Goal: Information Seeking & Learning: Learn about a topic

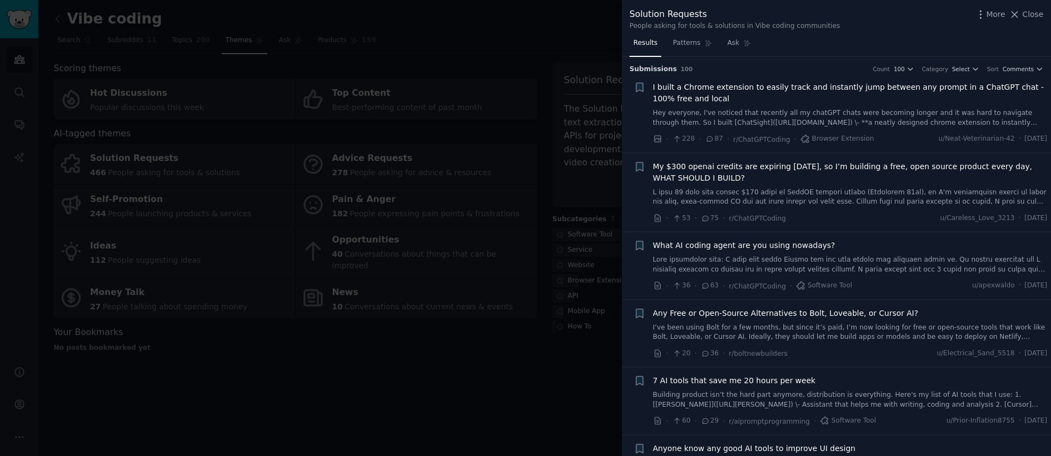
scroll to position [833, 0]
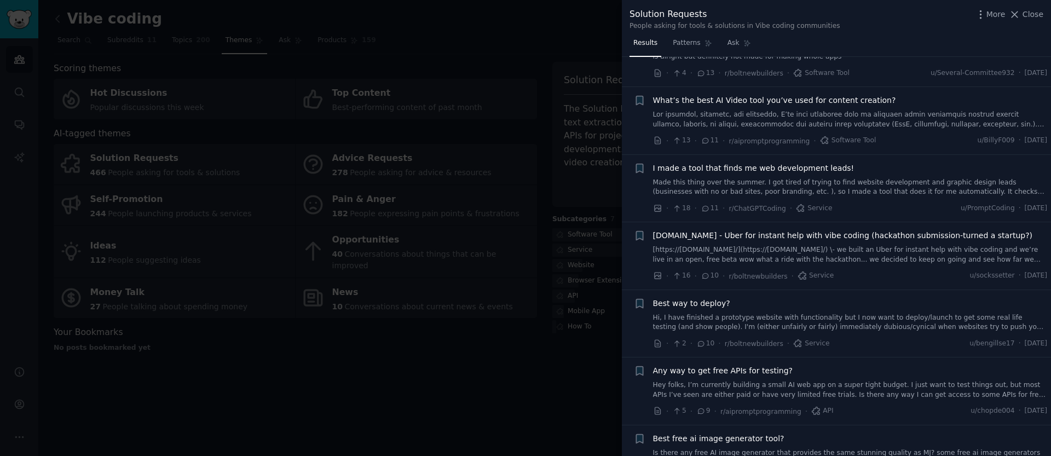
click at [326, 329] on div at bounding box center [525, 228] width 1051 height 456
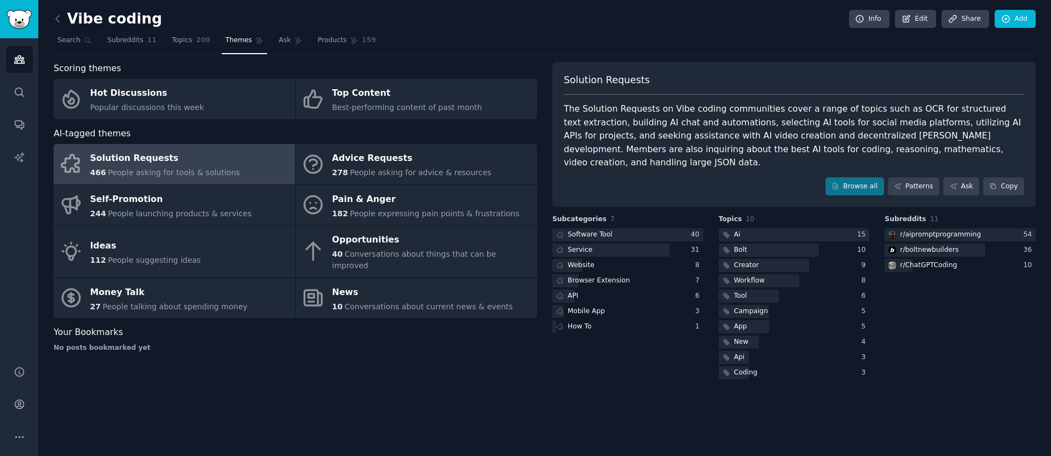
click at [47, 11] on div "Vibe coding Info Edit Share Add Search Subreddits 11 Topics 200 Themes Ask Prod…" at bounding box center [544, 228] width 1013 height 456
click at [51, 14] on div "Vibe coding Info Edit Share Add Search Subreddits 11 Topics 200 Themes Ask Prod…" at bounding box center [544, 228] width 1013 height 456
click at [57, 15] on icon at bounding box center [57, 18] width 11 height 11
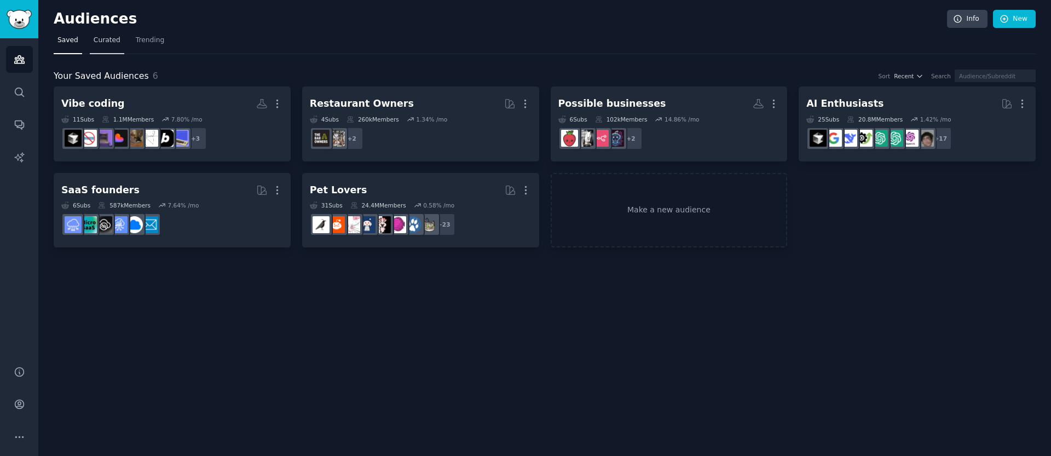
click at [95, 44] on span "Curated" at bounding box center [107, 41] width 27 height 10
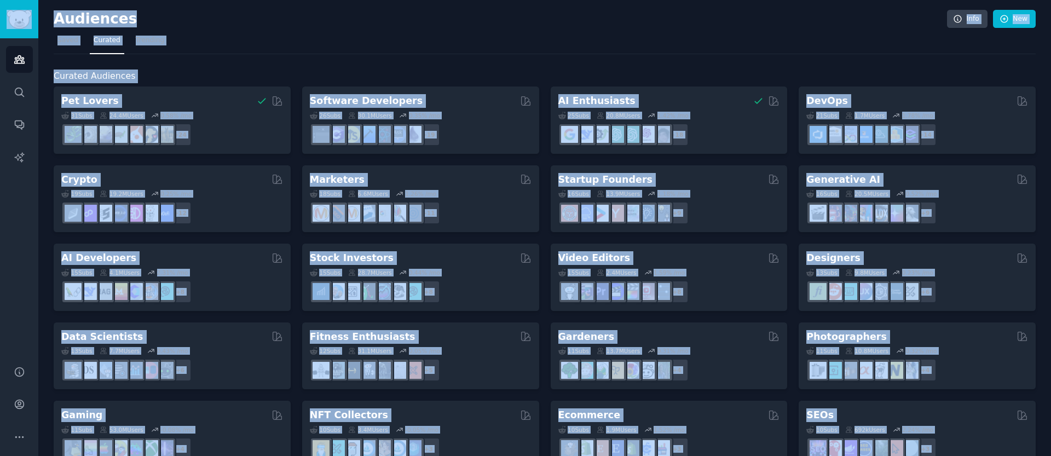
click at [476, 61] on div "Curated Audiences Pet Lovers 31 Sub s 24.4M Users 0.58 % /mo + 24 Software Deve…" at bounding box center [545, 457] width 982 height 807
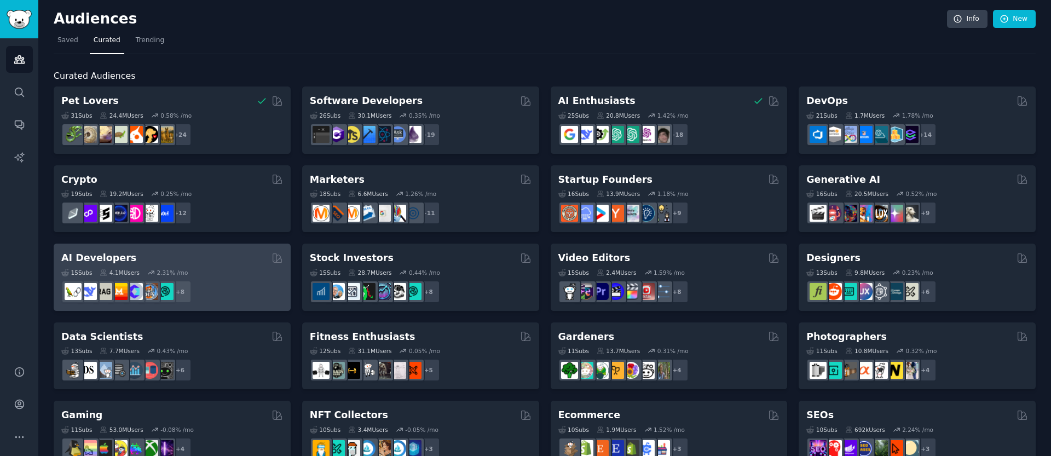
click at [218, 277] on div "15 Sub s 4.1M Users 2.31 % /mo + 8" at bounding box center [172, 284] width 222 height 38
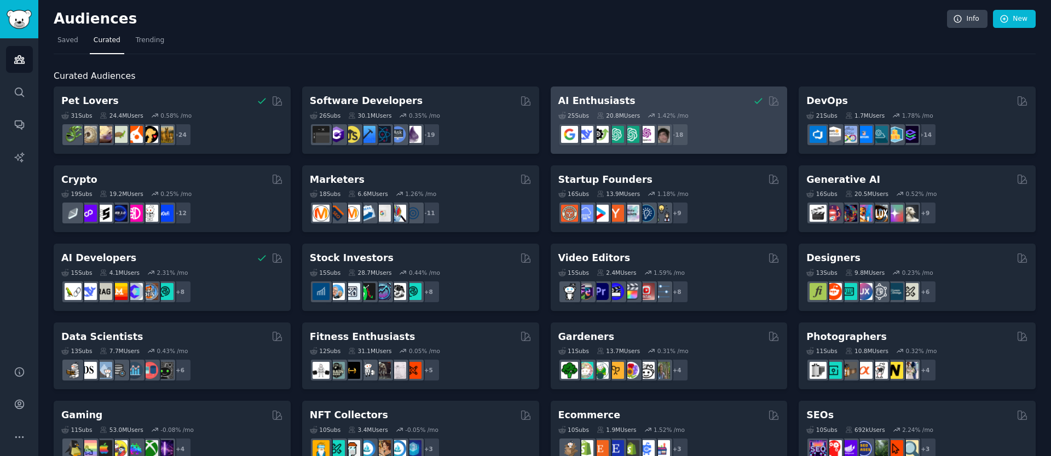
click at [693, 97] on div "AI Enthusiasts" at bounding box center [670, 101] width 222 height 14
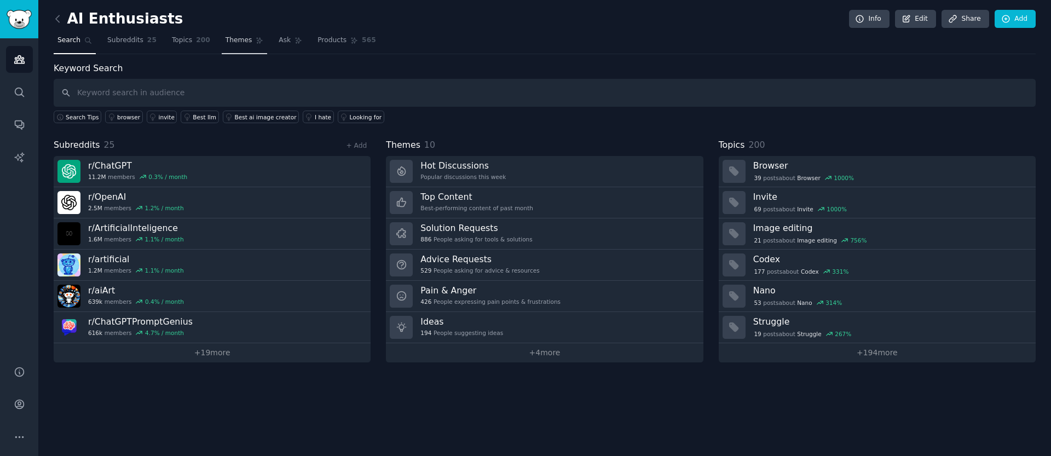
click at [250, 42] on link "Themes" at bounding box center [245, 43] width 46 height 22
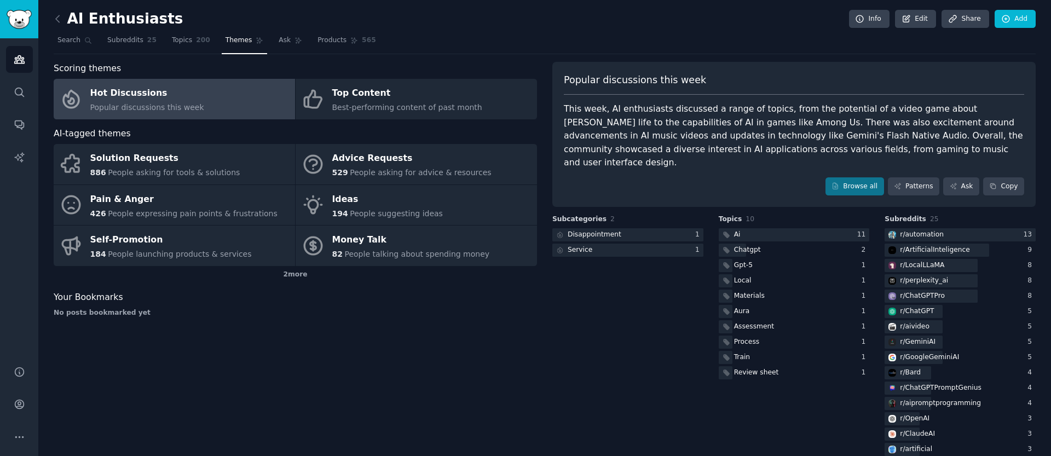
drag, startPoint x: 239, startPoint y: 341, endPoint x: 230, endPoint y: 325, distance: 17.7
click at [238, 340] on div "Scoring themes Hot Discussions Popular discussions this week Top Content Best-p…" at bounding box center [296, 329] width 484 height 534
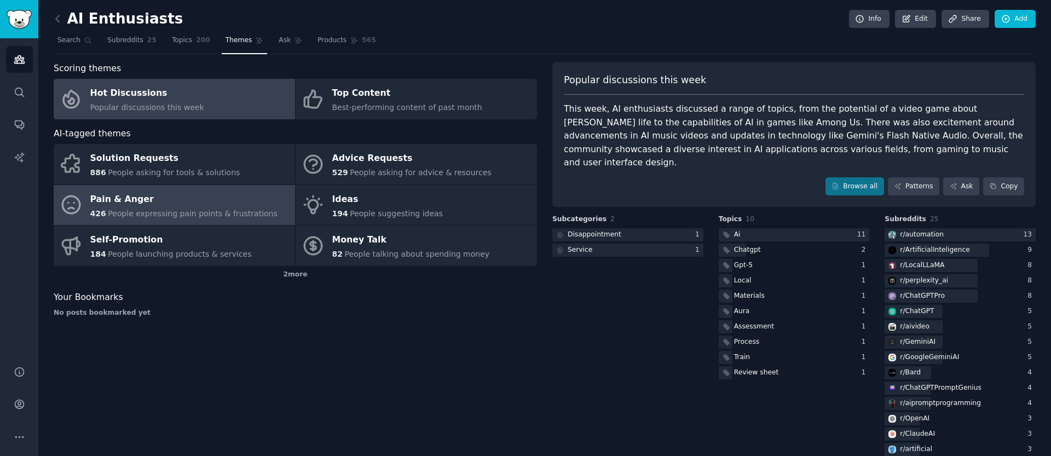
click at [165, 209] on span "People expressing pain points & frustrations" at bounding box center [193, 213] width 170 height 9
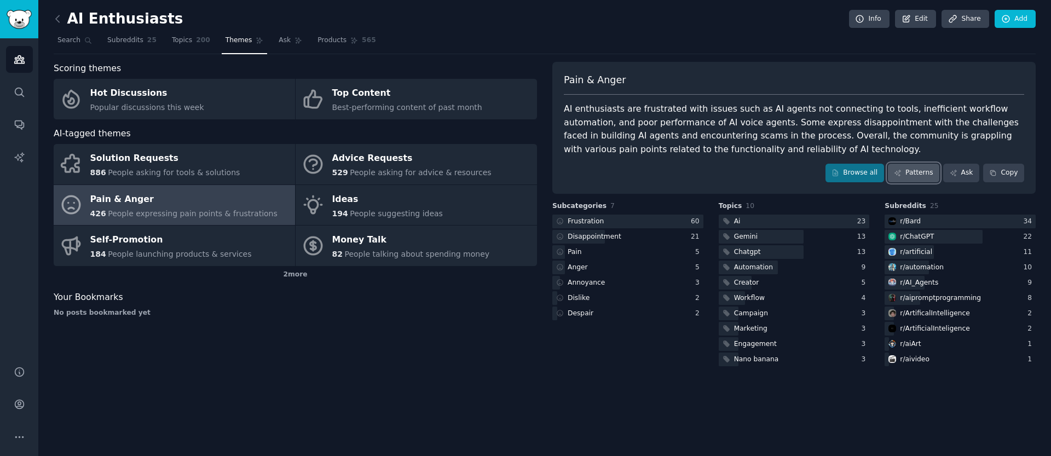
click at [912, 175] on link "Patterns" at bounding box center [913, 173] width 51 height 19
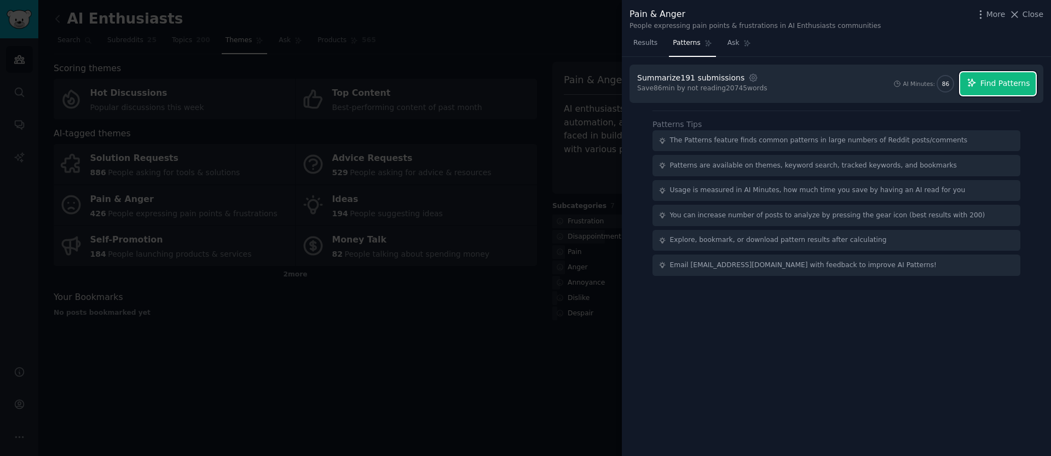
click at [977, 84] on icon "button" at bounding box center [972, 83] width 10 height 10
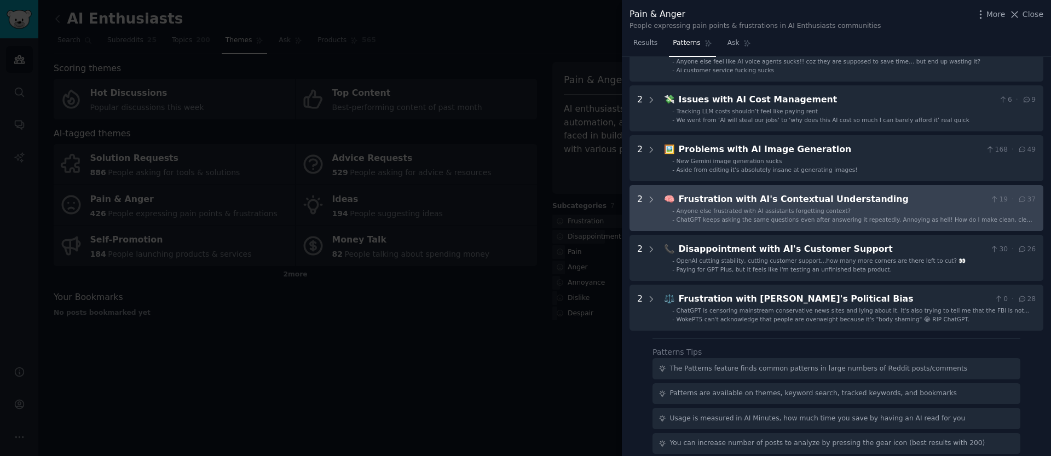
scroll to position [481, 0]
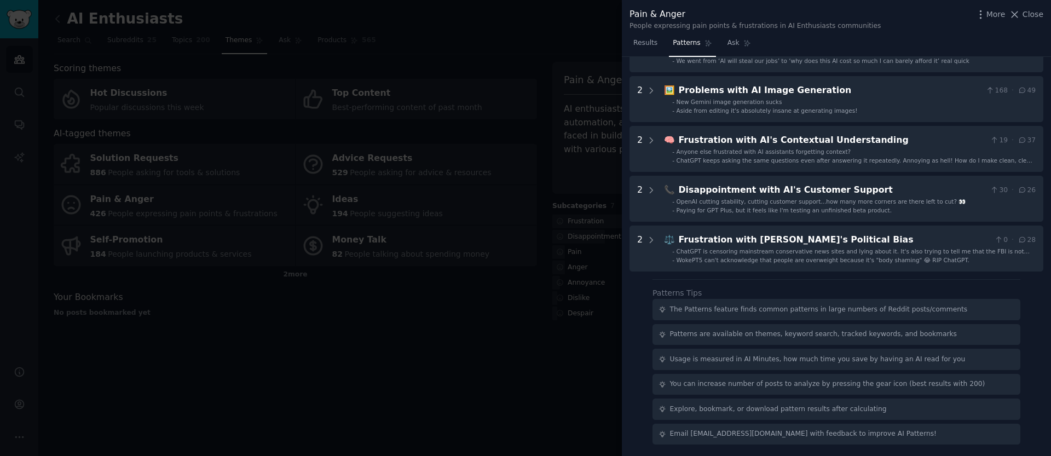
click at [640, 314] on div "Download Reset Share Pattern s 12 3 🔌 Frustration with AI Agents' Connectivity …" at bounding box center [836, 257] width 429 height 400
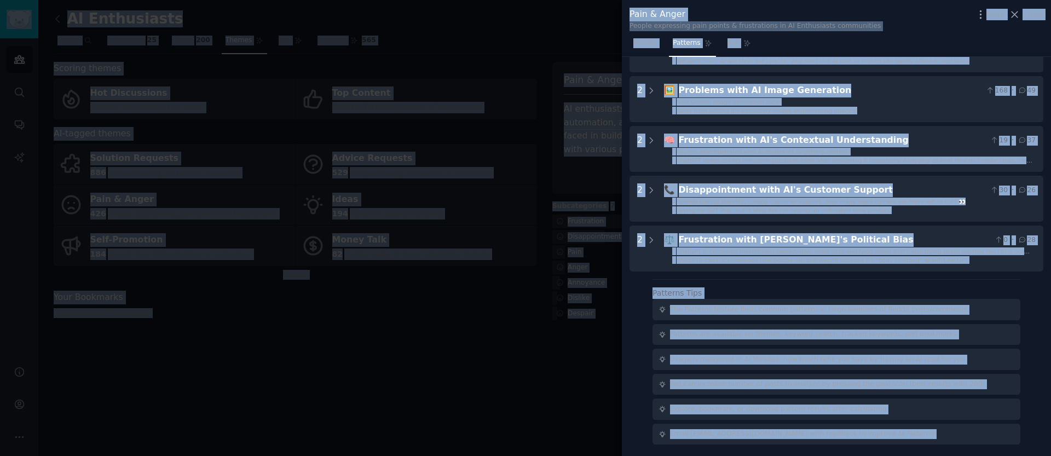
copy body "Audiences Search Conversations AI Reports Help Account More AI Enthusiasts Info…"
click at [408, 353] on div at bounding box center [525, 228] width 1051 height 456
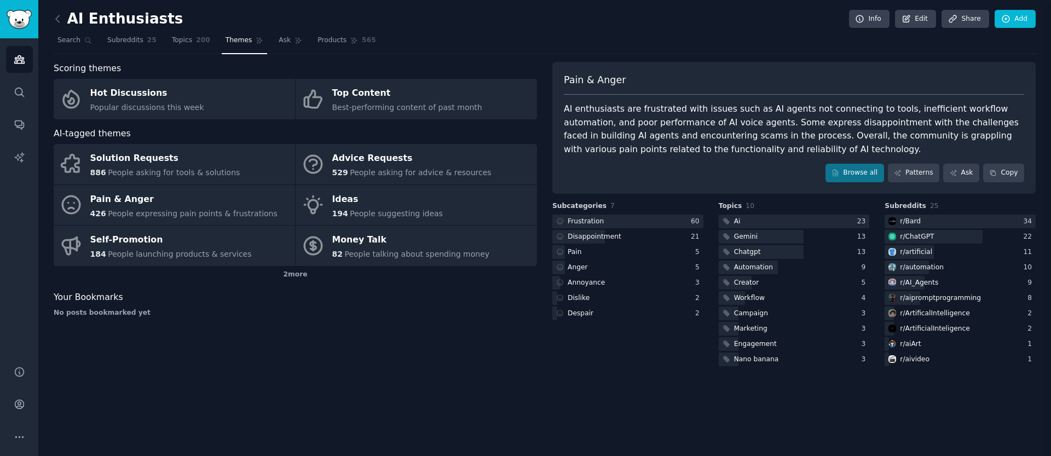
click at [398, 350] on div "Scoring themes Hot Discussions Popular discussions this week Top Content Best-p…" at bounding box center [296, 215] width 484 height 307
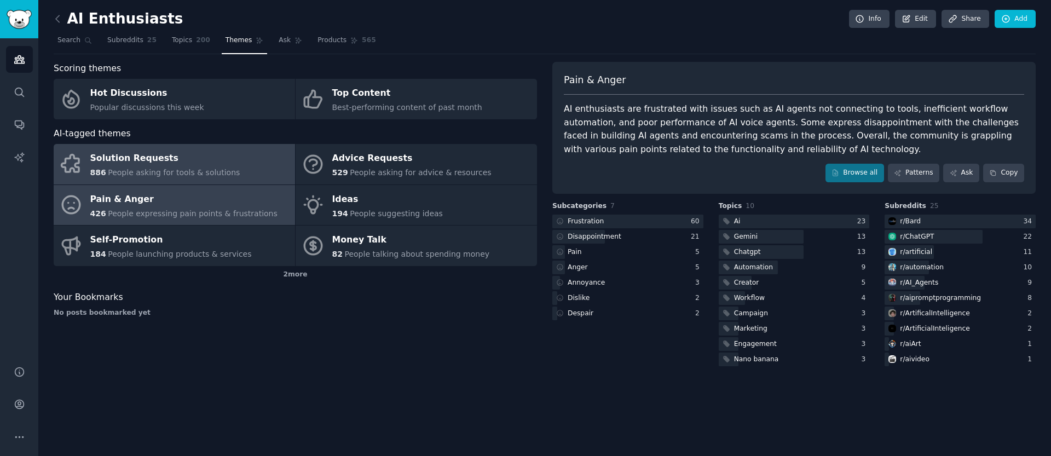
click at [222, 166] on div "Solution Requests" at bounding box center [165, 159] width 150 height 18
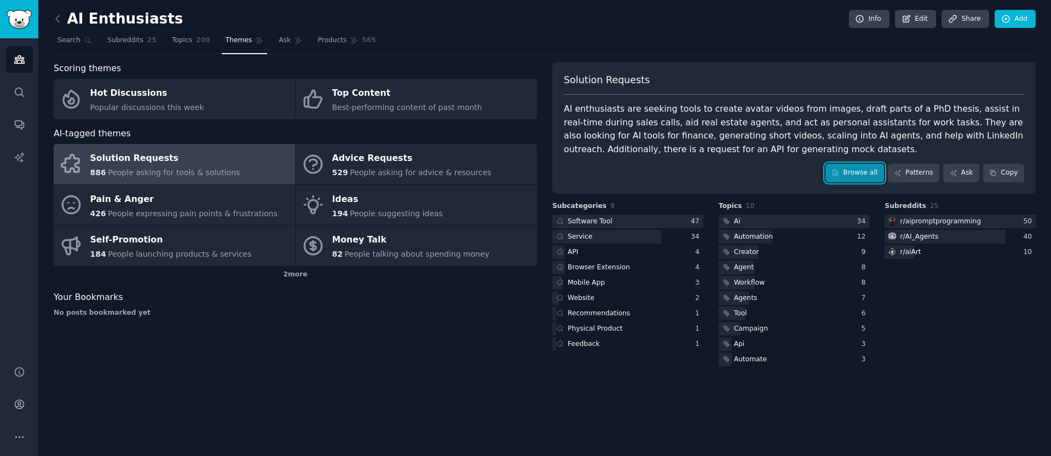
click at [856, 175] on link "Browse all" at bounding box center [855, 173] width 59 height 19
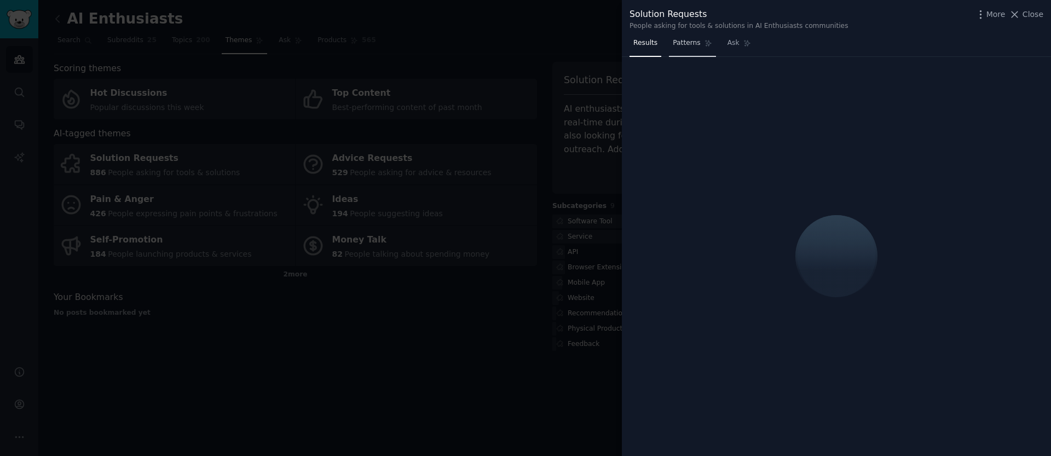
click at [684, 48] on span "Patterns" at bounding box center [686, 43] width 27 height 10
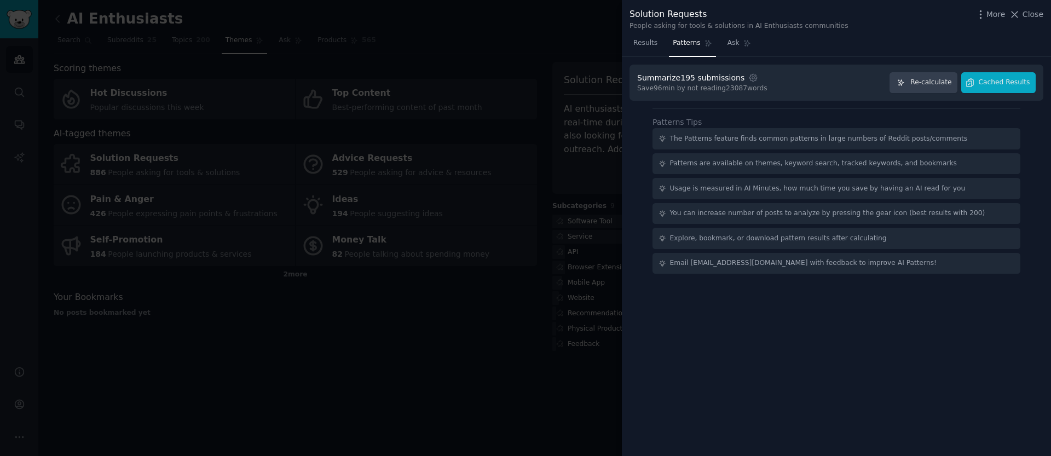
click at [788, 321] on div "Summarize 195 submissions Settings Save 96 min by not reading 23087 words Re-ca…" at bounding box center [836, 257] width 429 height 400
click at [1003, 88] on button "Cached Results" at bounding box center [999, 82] width 74 height 21
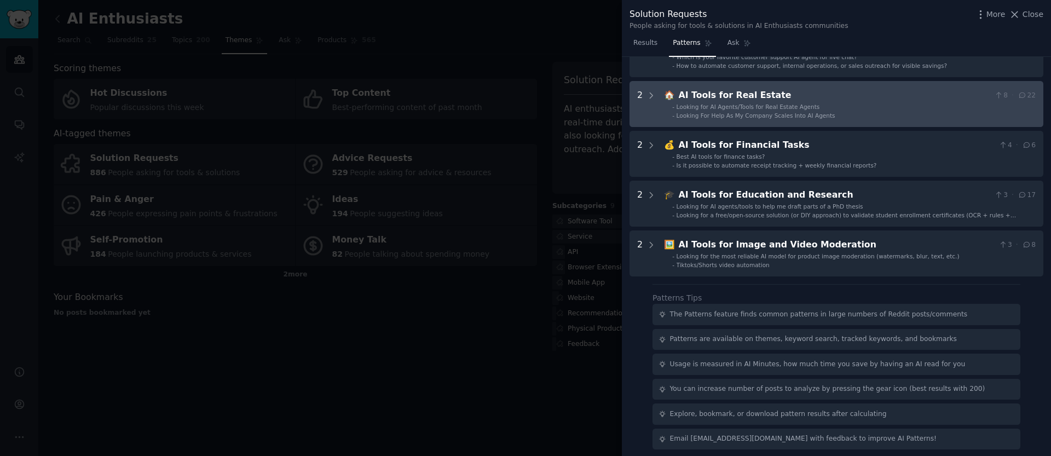
scroll to position [381, 0]
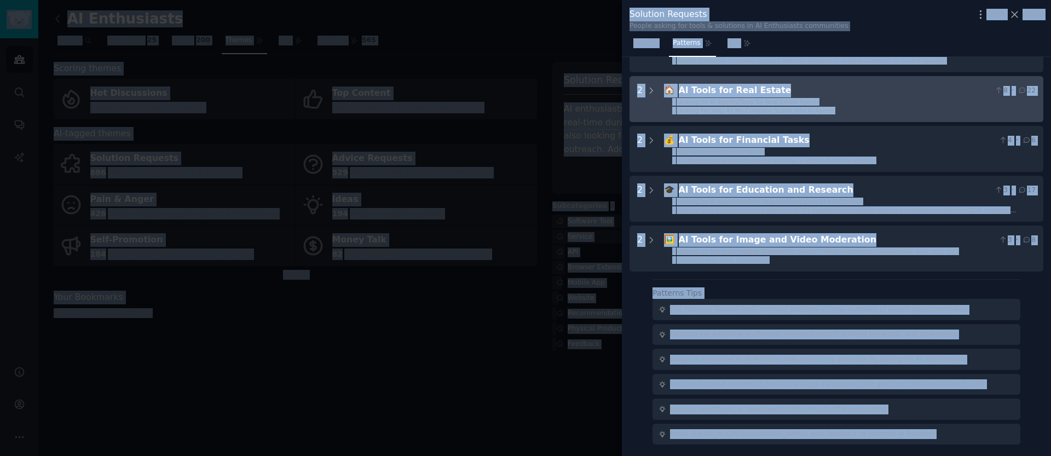
copy body "Audiences Search Conversations AI Reports Help Account More AI Enthusiasts Info…"
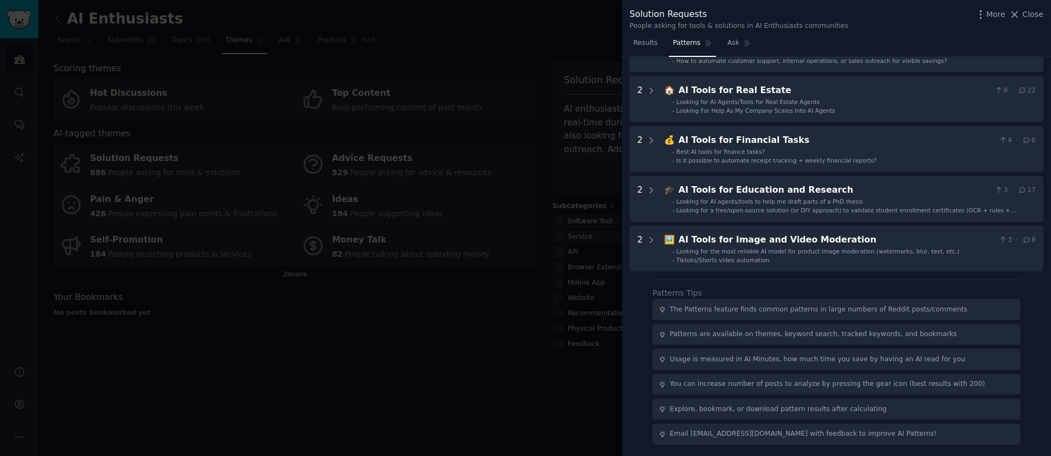
click at [644, 306] on div "Download Reset Share Pattern s 10 8 🤖 AI Agents for Business Automation 140 · 1…" at bounding box center [836, 257] width 429 height 400
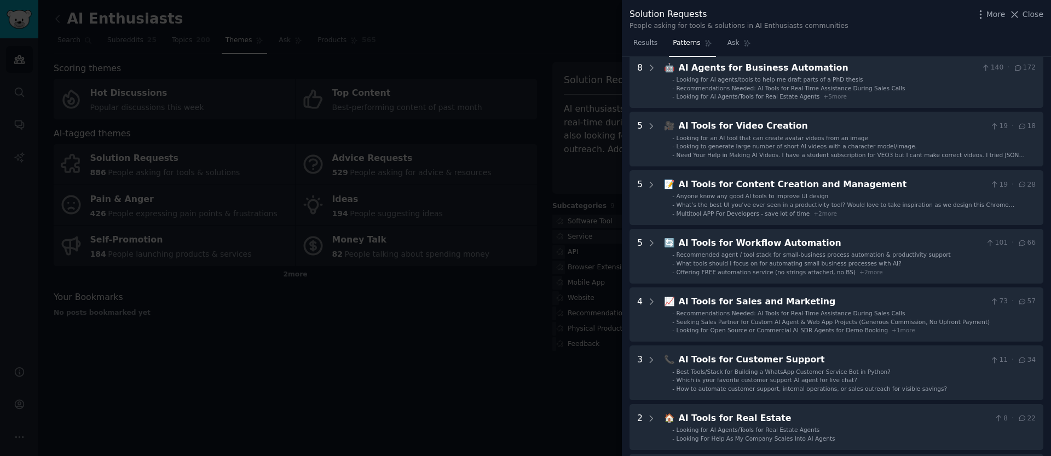
scroll to position [0, 0]
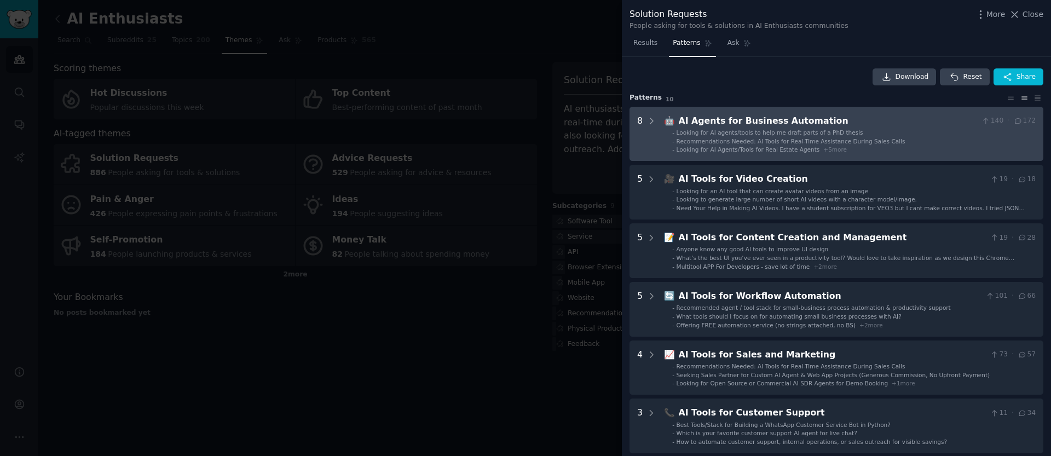
click at [641, 140] on div "8" at bounding box center [639, 133] width 5 height 39
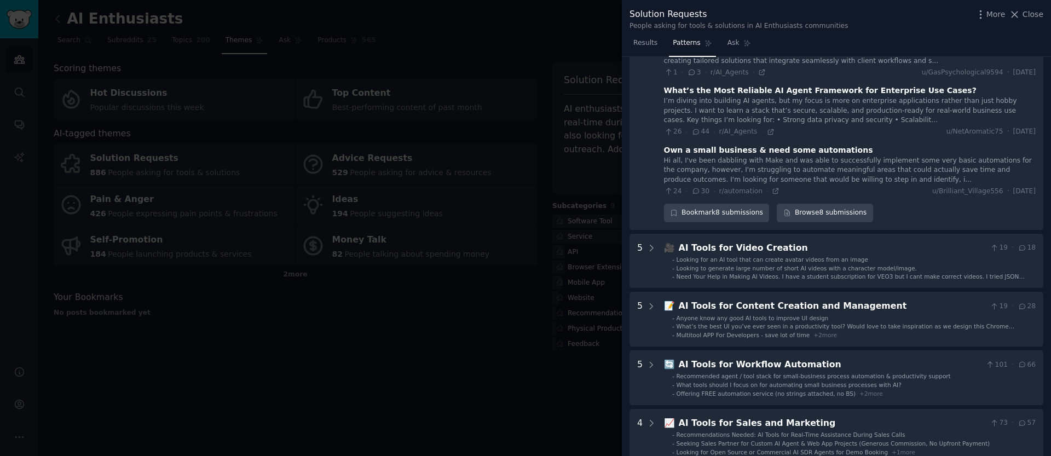
scroll to position [849, 0]
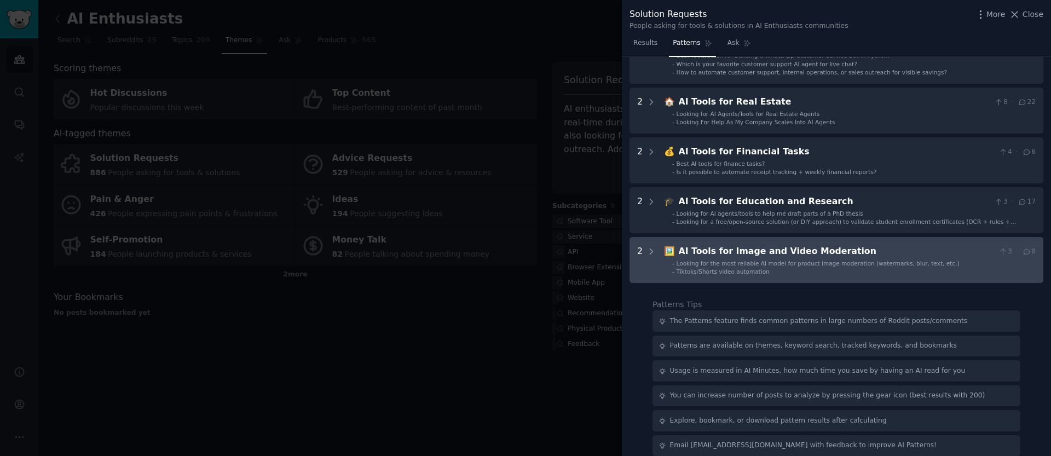
click at [656, 248] on Moderation "2 🖼️ AI Tools for Image and Video Moderation 3 · 8 - Looking for the most relia…" at bounding box center [837, 260] width 414 height 46
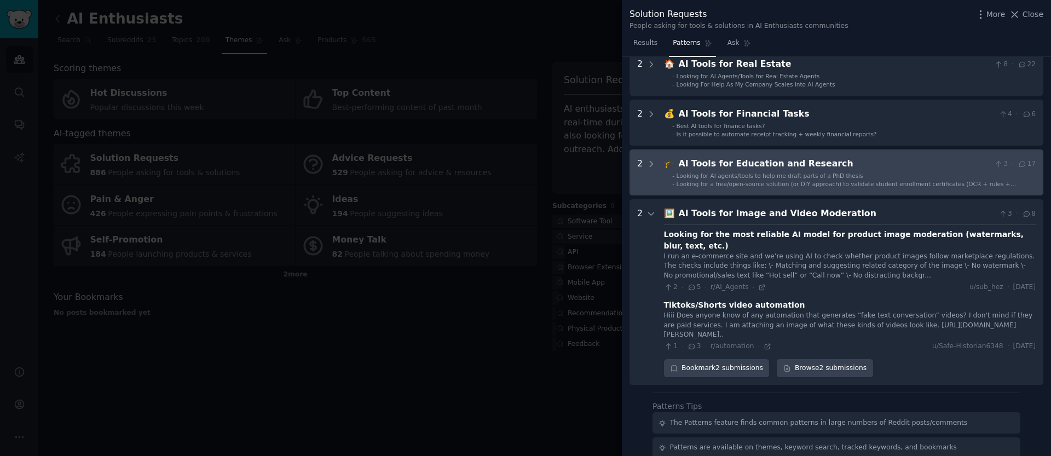
click at [671, 172] on ul "- Looking for AI agents/tools to help me draft parts of a PhD thesis - Looking …" at bounding box center [850, 180] width 371 height 16
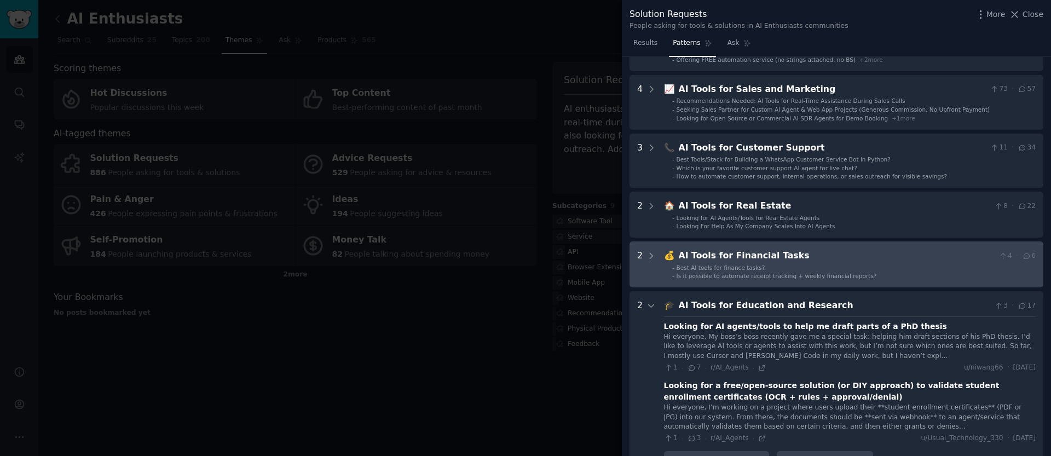
click at [675, 249] on div "💰 AI Tools for Financial Tasks 4 · 6" at bounding box center [850, 256] width 372 height 14
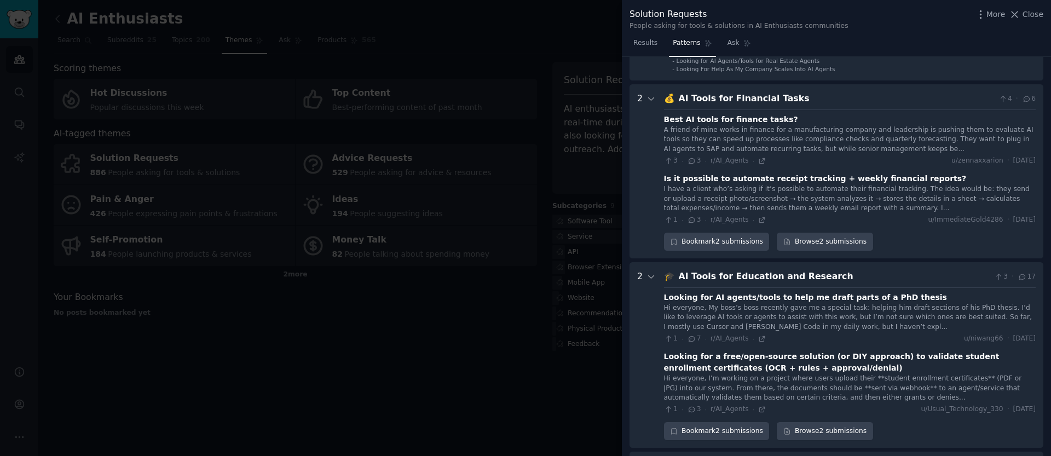
scroll to position [745, 0]
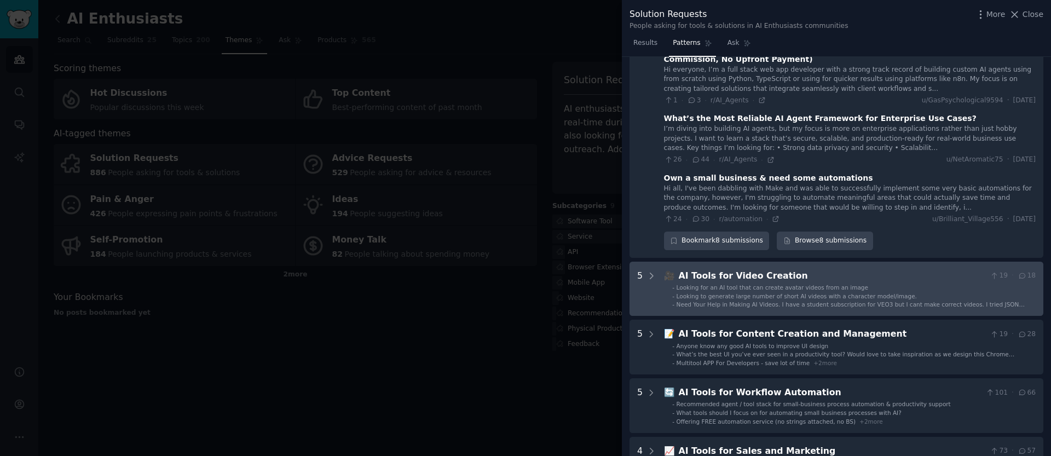
click at [703, 289] on ul "- Looking for an AI tool that can create avatar videos from an image - Looking …" at bounding box center [850, 296] width 371 height 25
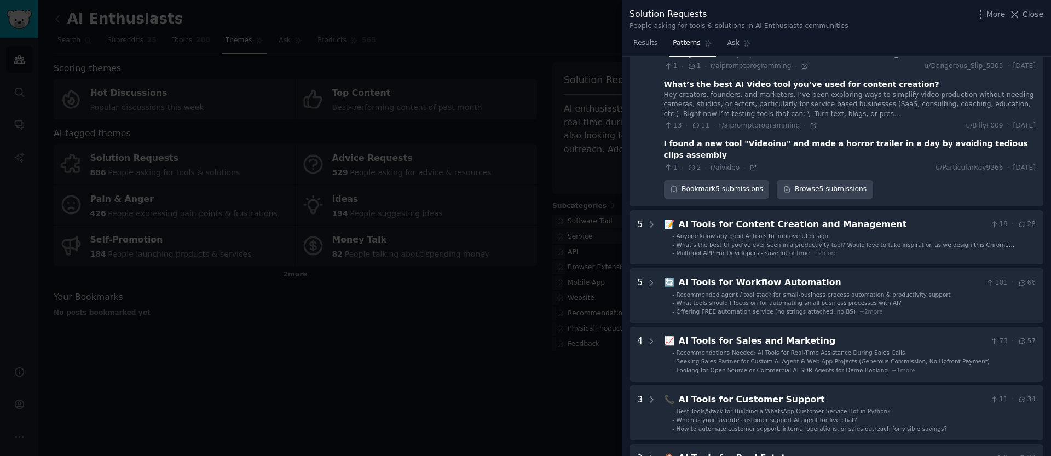
scroll to position [881, 0]
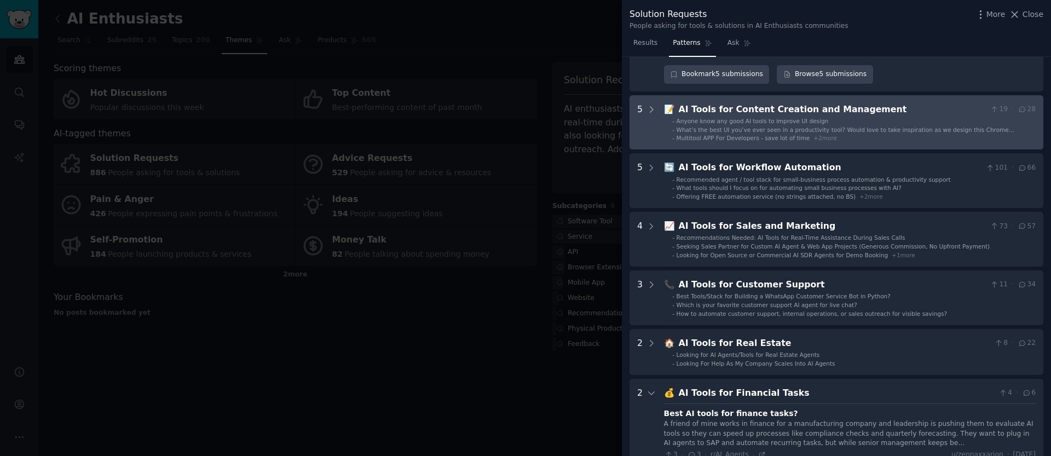
click at [695, 135] on span "Multitool APP For Developers - save lot of time" at bounding box center [744, 138] width 134 height 7
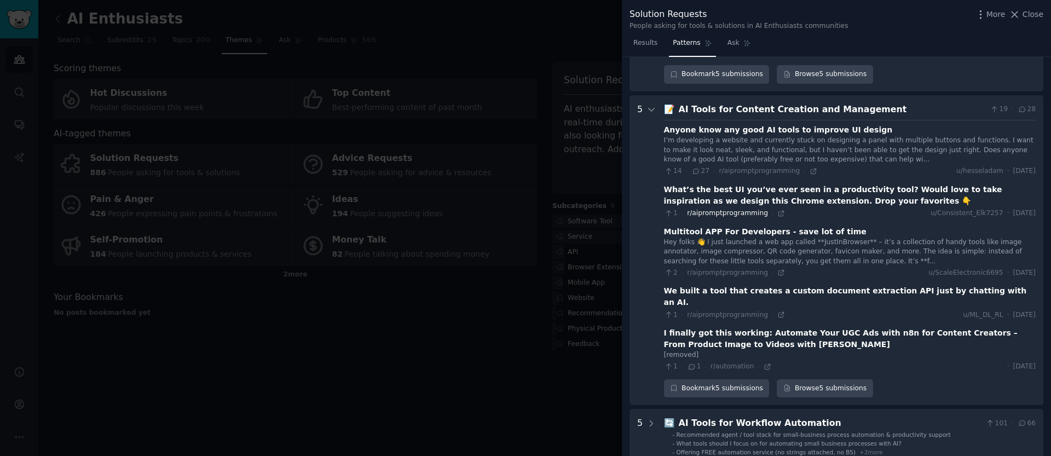
scroll to position [896, 0]
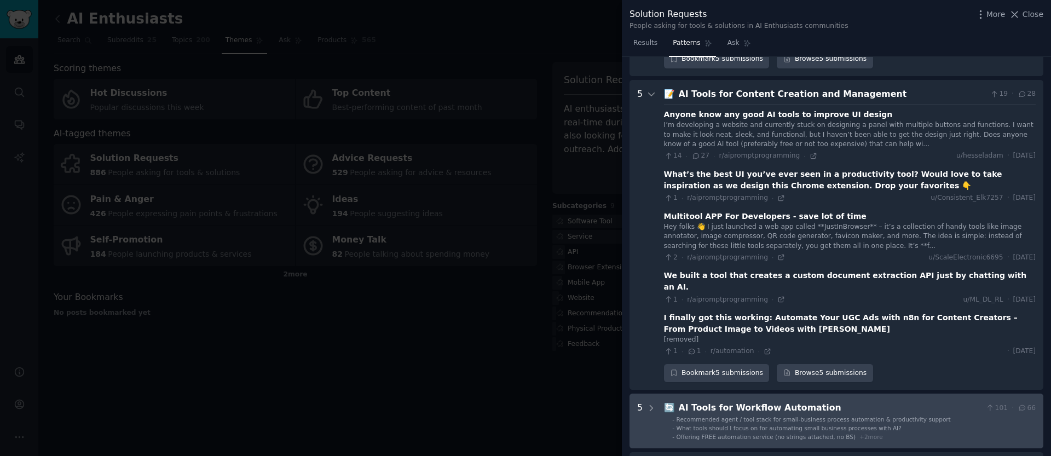
click at [699, 425] on span "What tools should I focus on for automating small business processes with AI?" at bounding box center [789, 428] width 225 height 7
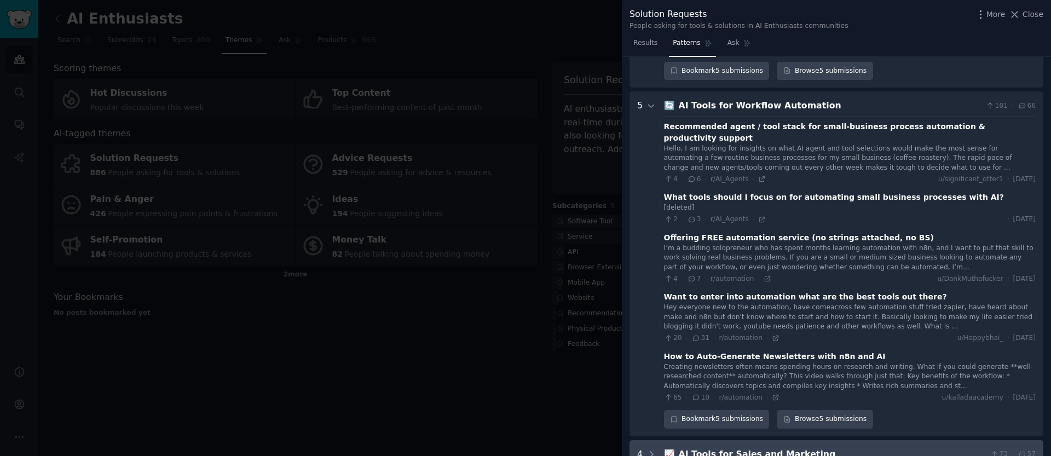
click at [700, 448] on div "AI Tools for Sales and Marketing" at bounding box center [832, 455] width 307 height 14
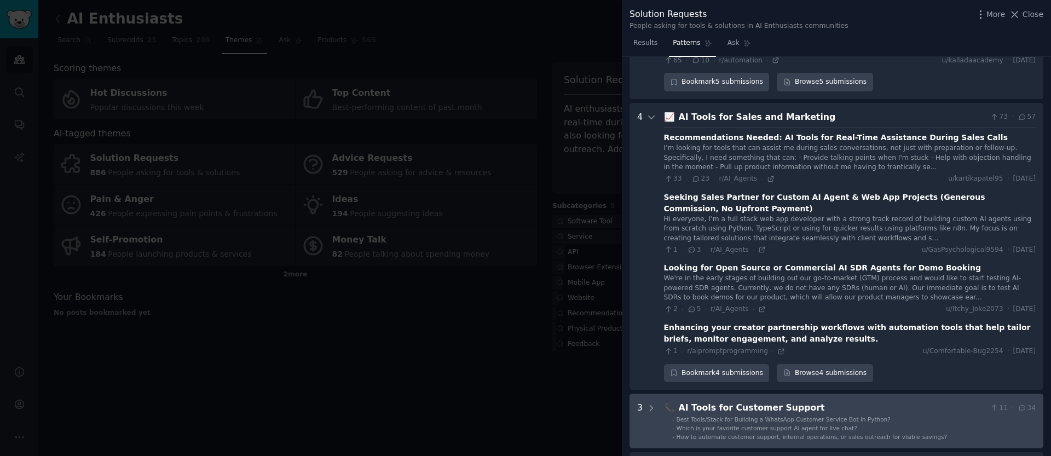
click at [699, 424] on div "Which is your favorite customer support AI agent for live chat?" at bounding box center [767, 428] width 181 height 8
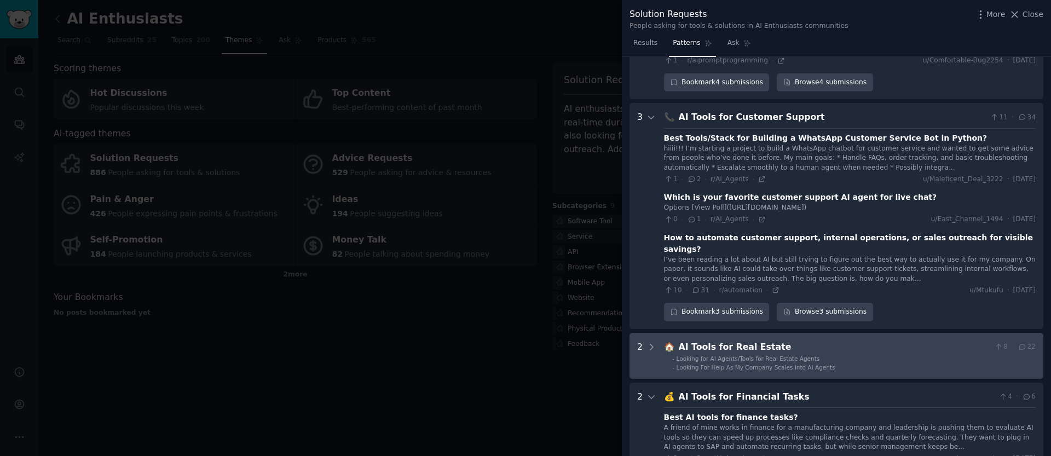
click at [701, 364] on span "Looking For Help As My Company Scales Into AI Agents" at bounding box center [756, 367] width 159 height 7
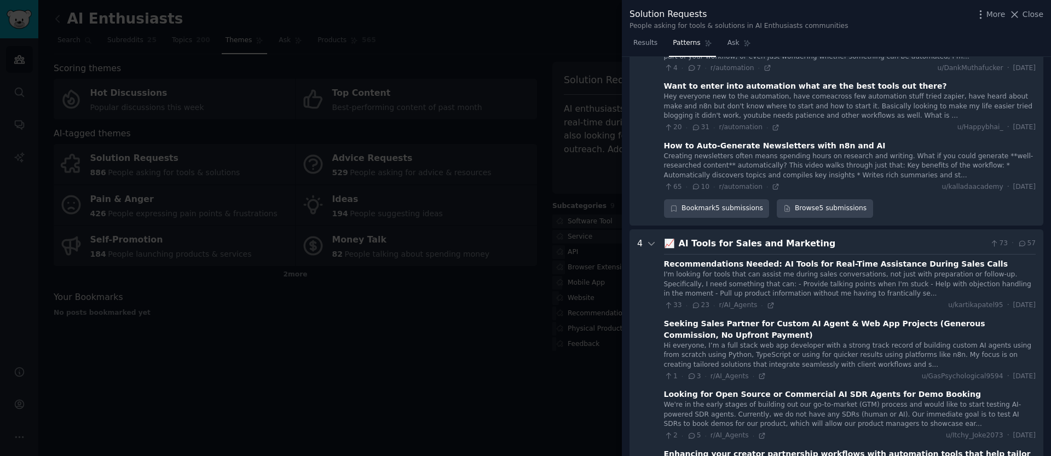
scroll to position [0, 0]
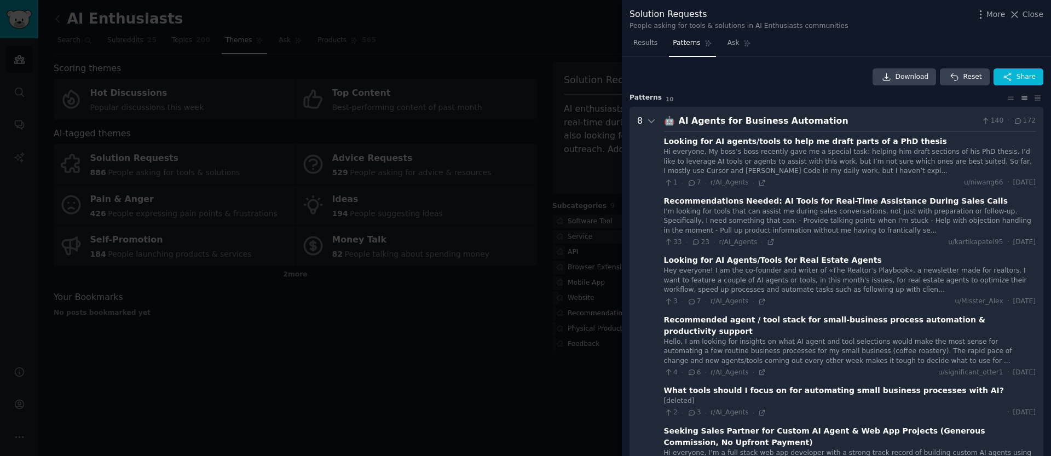
click at [700, 80] on div "Download Reset Share" at bounding box center [837, 77] width 414 height 18
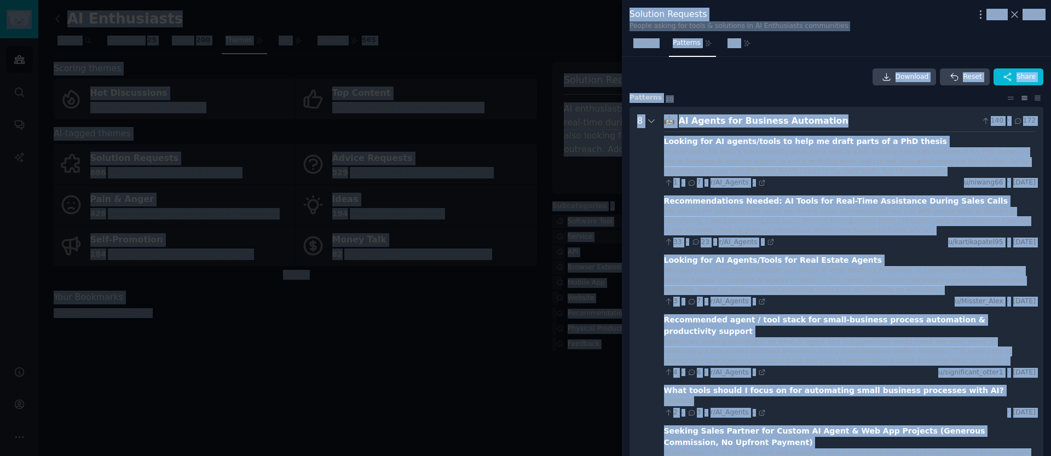
copy body "Audiences Search Conversations AI Reports Help Account More AI Enthusiasts Info…"
click at [406, 348] on div at bounding box center [525, 228] width 1051 height 456
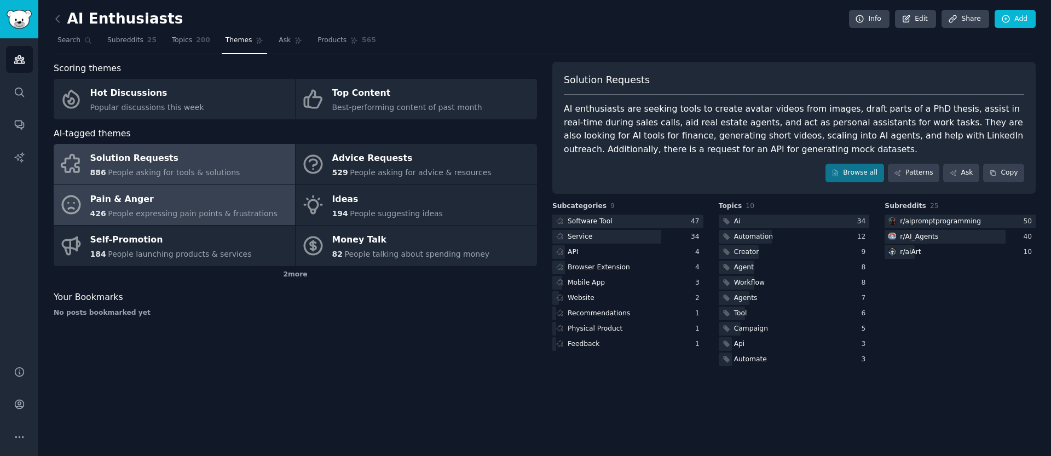
click at [156, 220] on link "Pain & Anger 426 People expressing pain points & frustrations" at bounding box center [174, 205] width 241 height 41
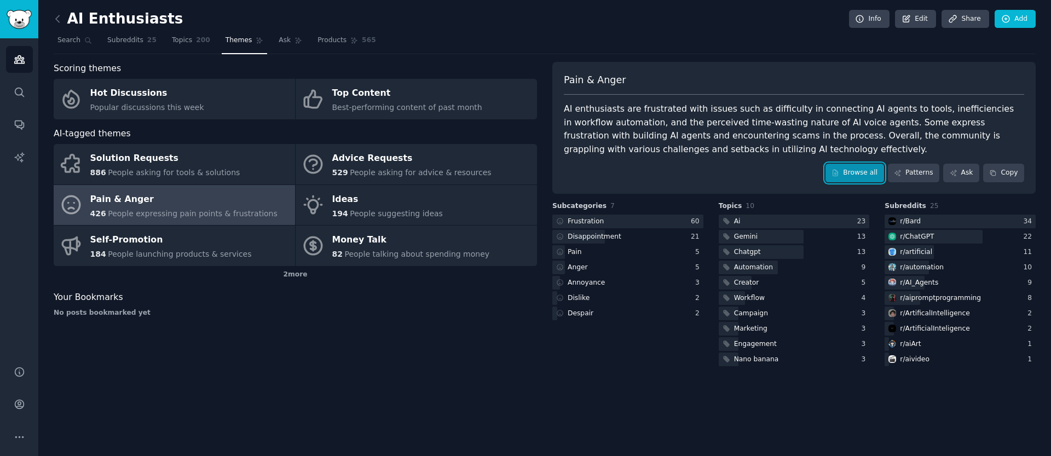
click at [844, 179] on link "Browse all" at bounding box center [855, 173] width 59 height 19
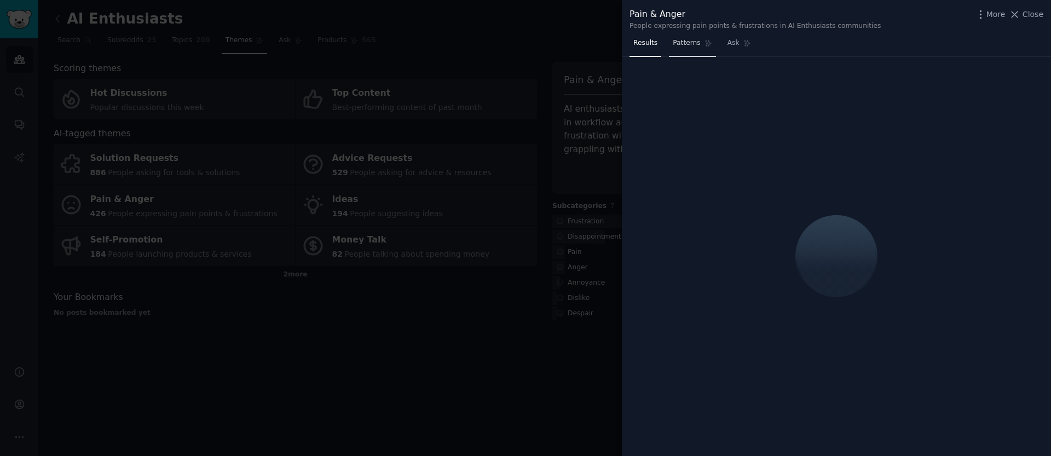
click at [685, 45] on span "Patterns" at bounding box center [686, 43] width 27 height 10
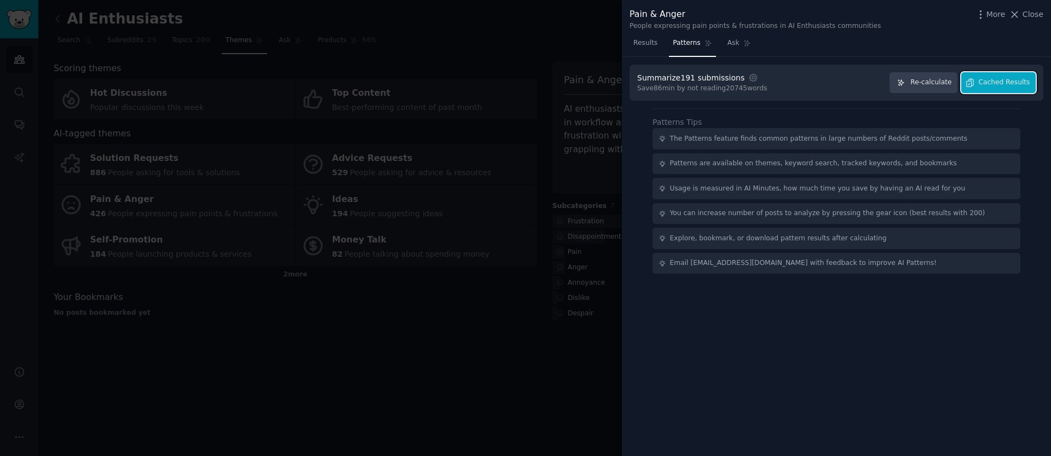
click at [1028, 88] on button "Cached Results" at bounding box center [999, 82] width 74 height 21
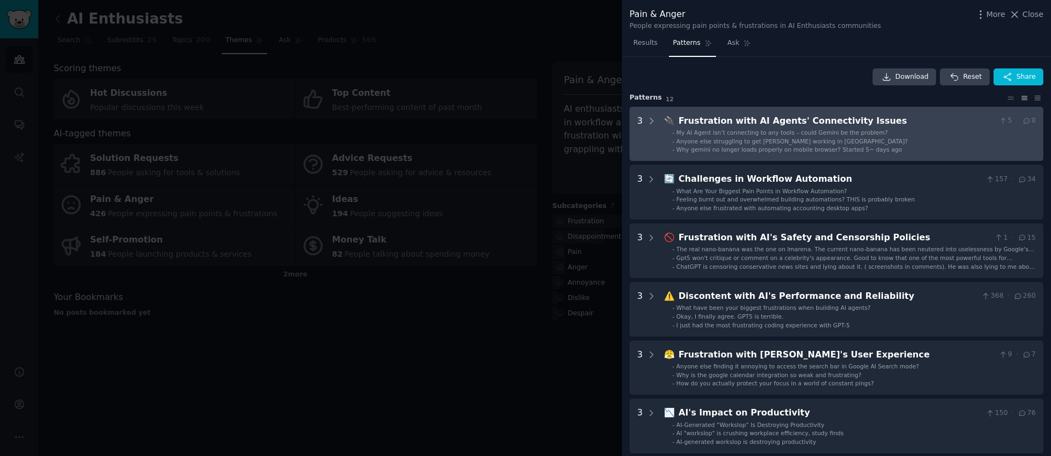
click at [717, 147] on span "Why gemini no longer loads properly on mobile browser? Started 5~ days ago" at bounding box center [790, 149] width 226 height 7
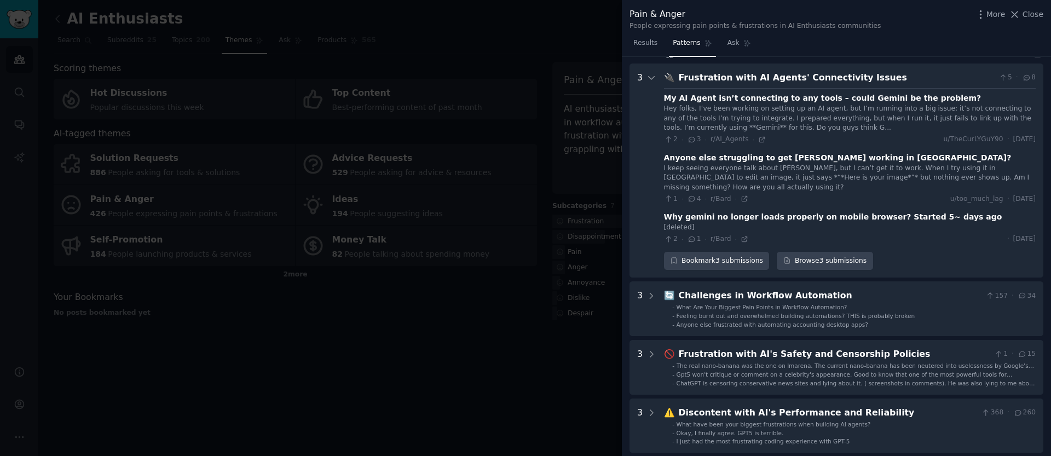
scroll to position [50, 0]
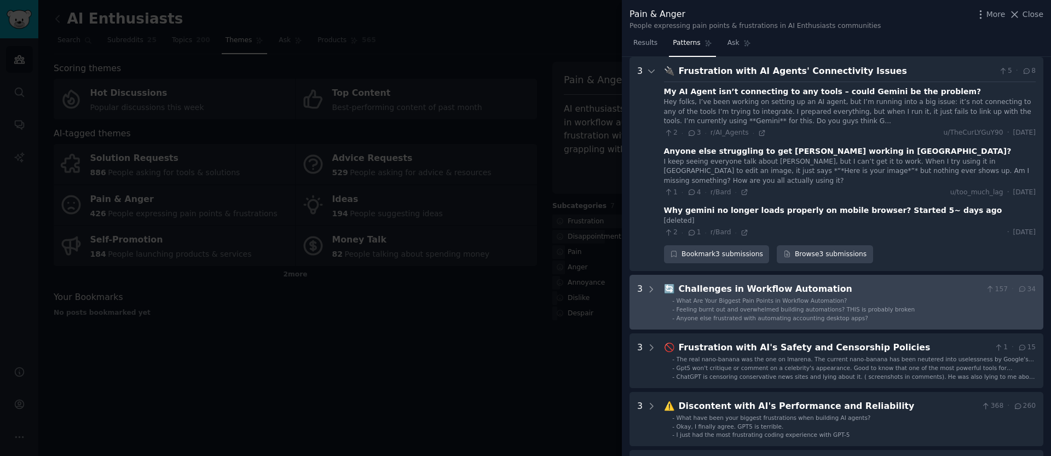
click at [713, 289] on div "Challenges in Workflow Automation" at bounding box center [830, 290] width 303 height 14
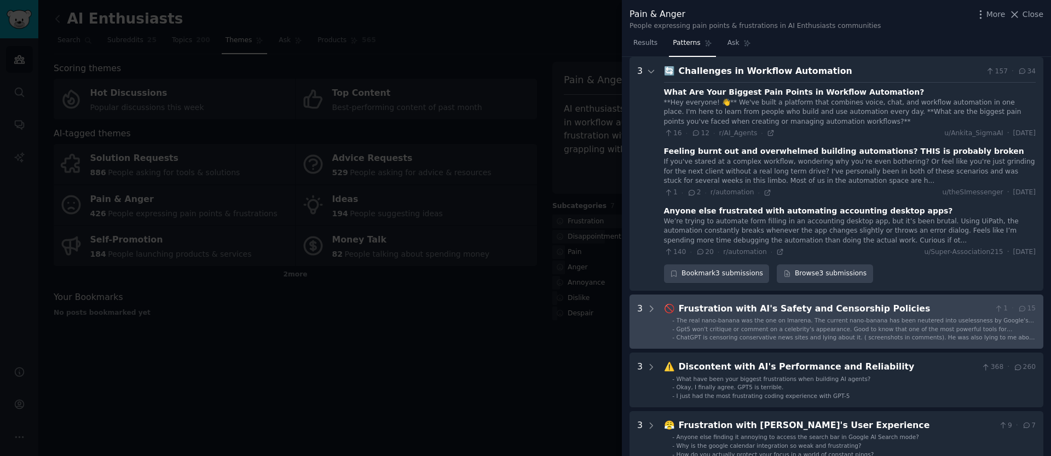
click at [711, 317] on span "The real nano-banana was the one on lmarena. The current nano-banana has been n…" at bounding box center [856, 328] width 358 height 22
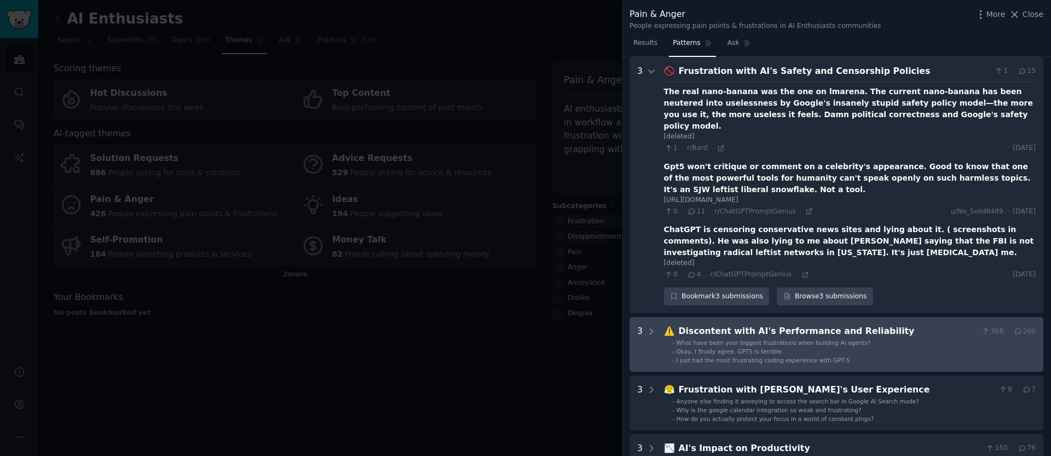
click at [712, 325] on div "Discontent with AI's Performance and Reliability" at bounding box center [828, 332] width 299 height 14
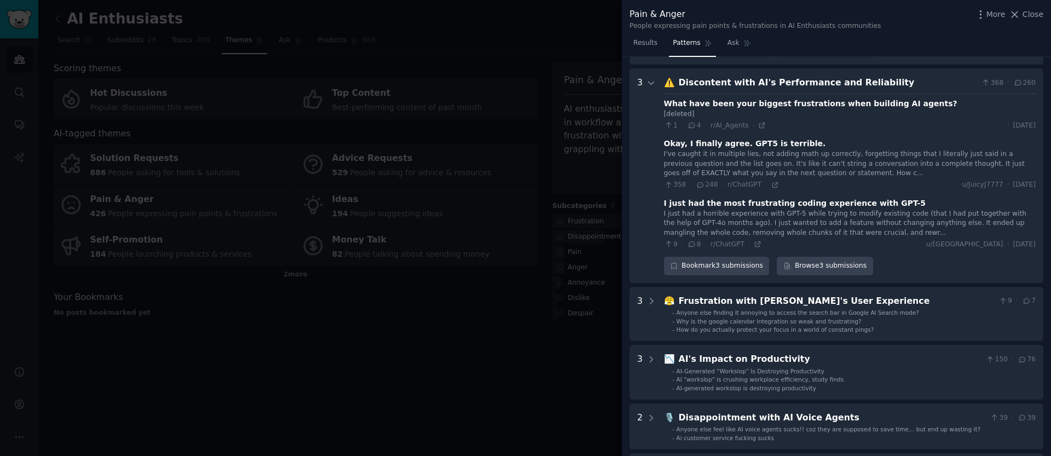
click at [712, 326] on span "How do you actually protect your focus in a world of constant pings?" at bounding box center [776, 329] width 198 height 7
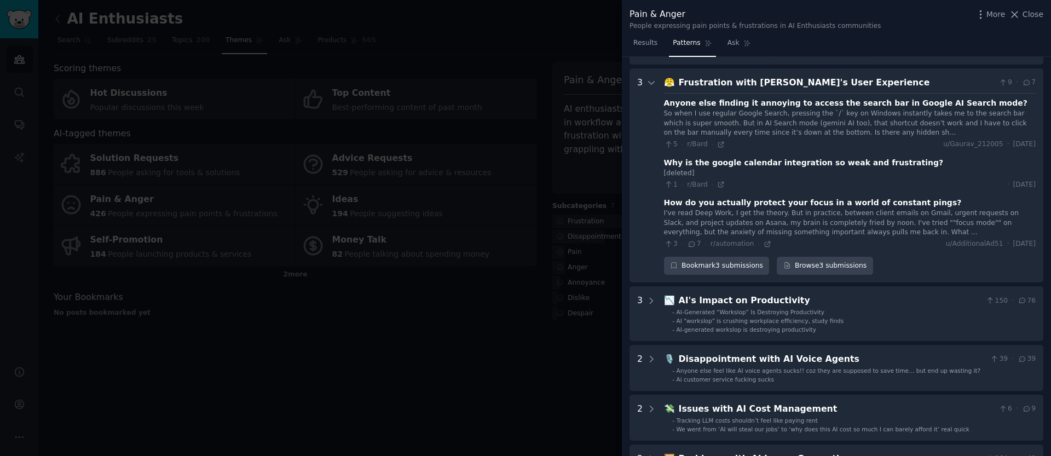
click at [712, 326] on span "AI-generated workslop is destroying productivity" at bounding box center [747, 329] width 140 height 7
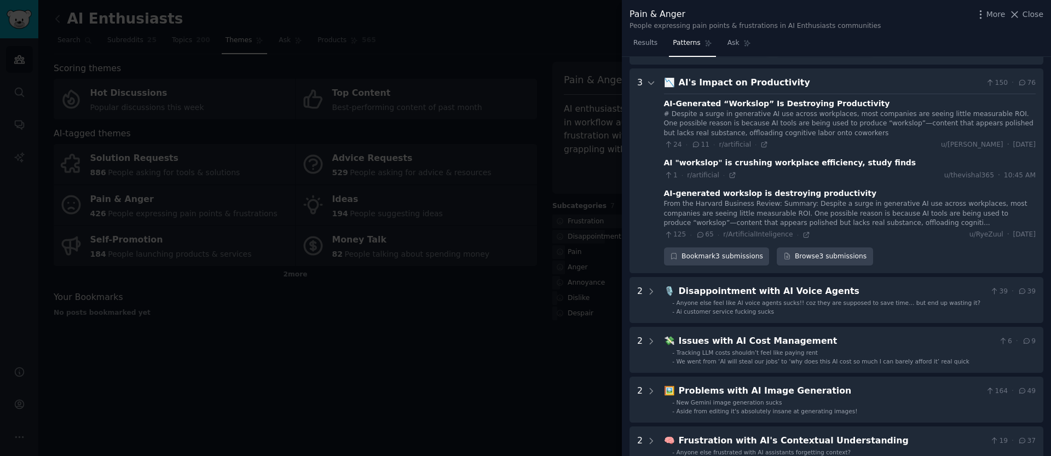
click at [712, 327] on Management "2 💸 Issues with AI Cost Management 6 · 9 - Tracking LLM costs shouldn’t feel li…" at bounding box center [837, 350] width 414 height 46
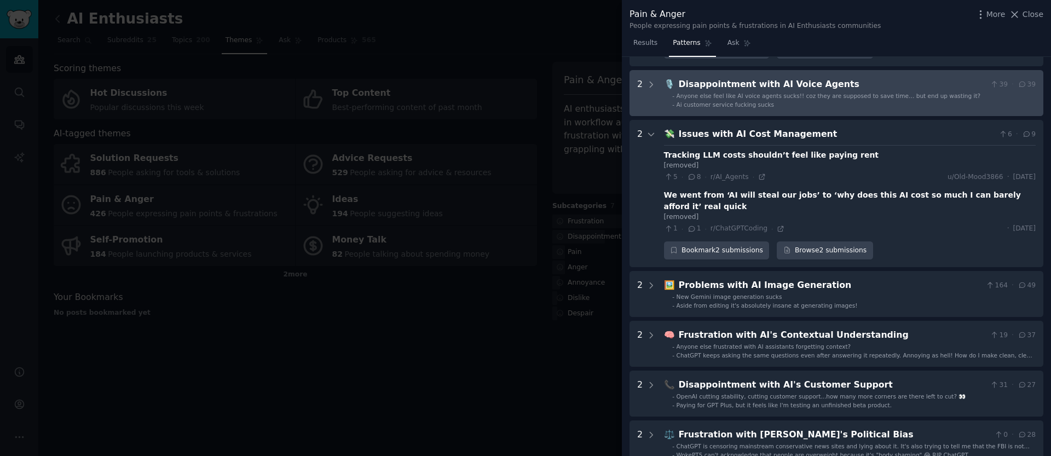
click at [701, 101] on span "Ai customer service fucking sucks" at bounding box center [725, 104] width 97 height 7
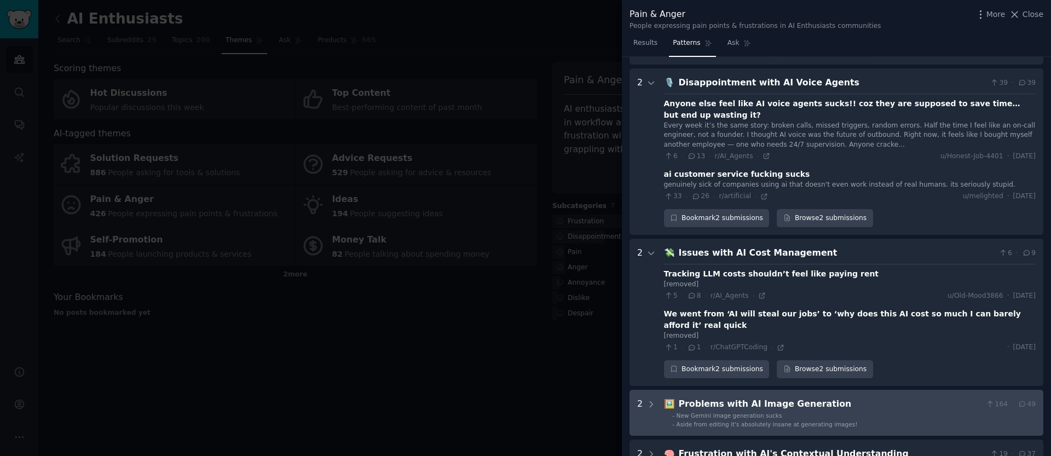
scroll to position [1420, 0]
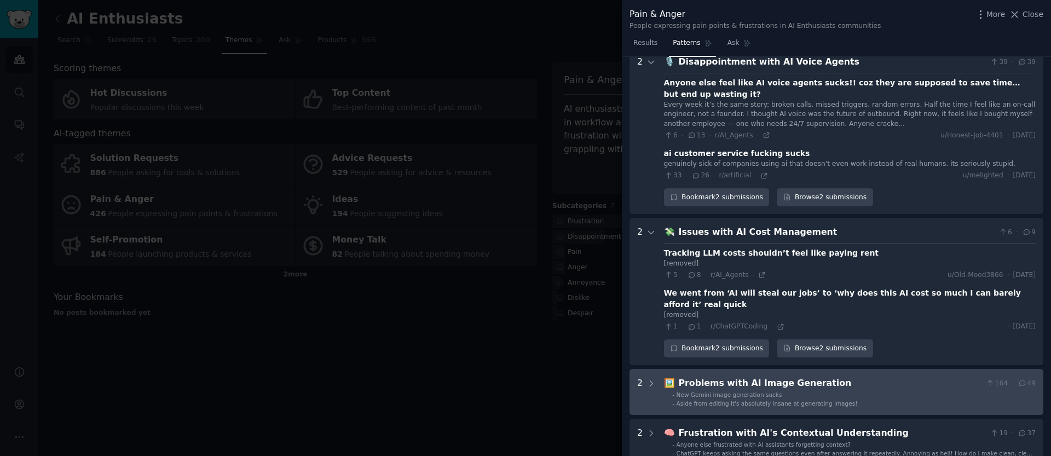
click at [738, 392] on span "New Gemini image generation sucks" at bounding box center [730, 395] width 106 height 7
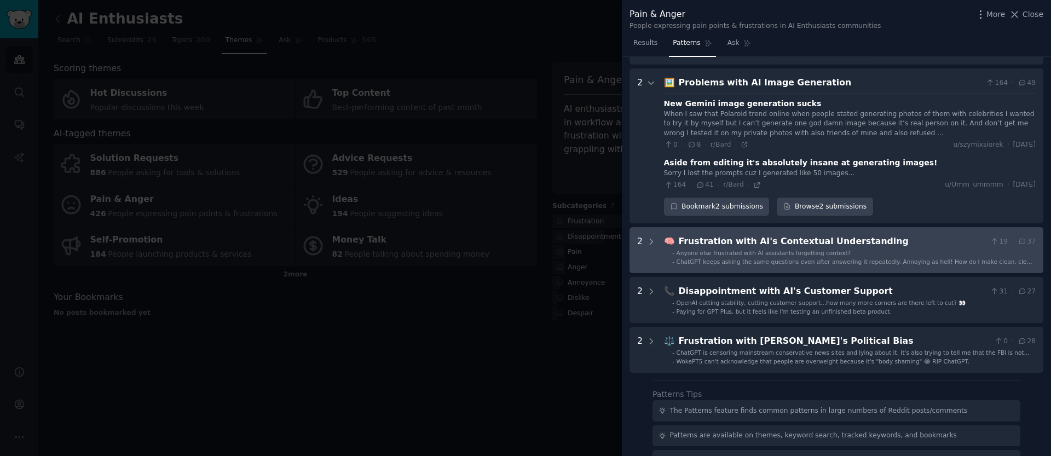
click at [705, 258] on span "ChatGPT keeps asking the same questions even after answering it repeatedly. Ann…" at bounding box center [855, 265] width 356 height 14
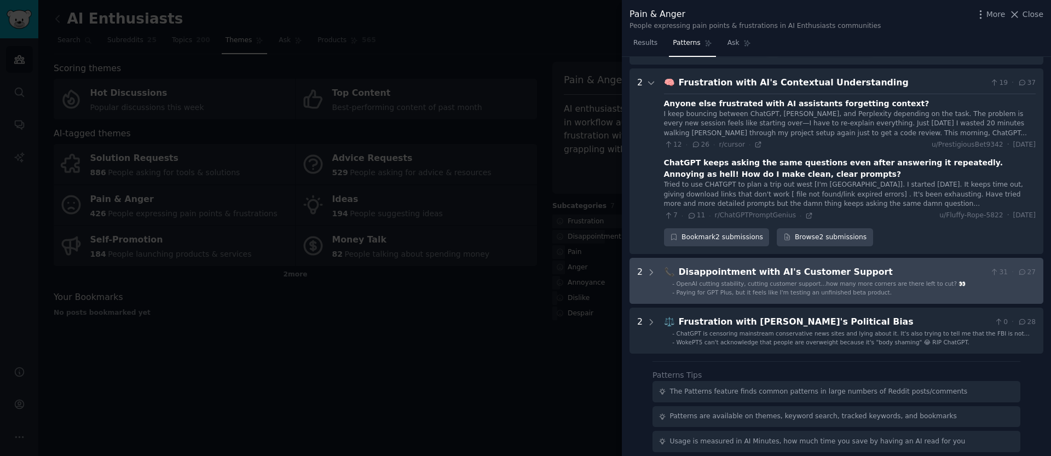
click at [719, 289] on span "Paying for GPT Plus, but it feels like I'm testing an unfinished beta product." at bounding box center [785, 292] width 216 height 7
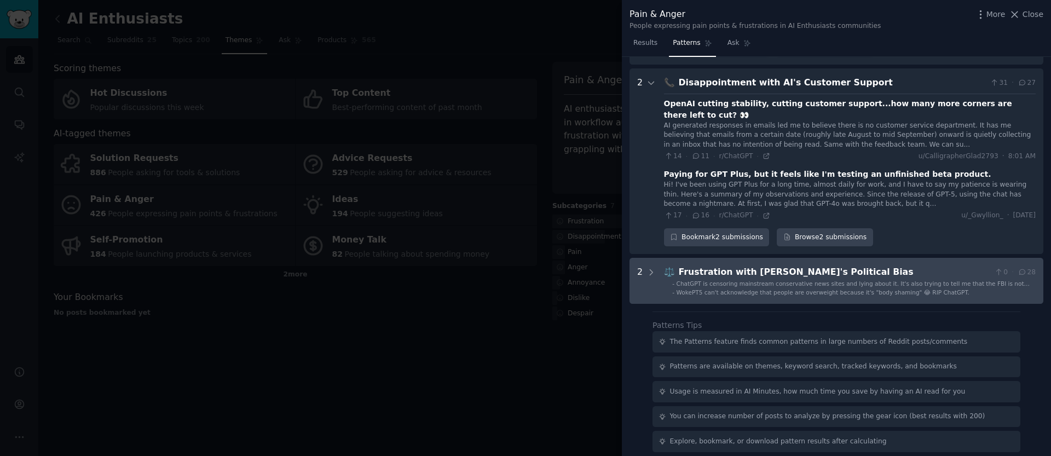
click at [716, 280] on span "ChatGPT is censoring mainstream conservative news sites and lying about it. It'…" at bounding box center [853, 291] width 353 height 22
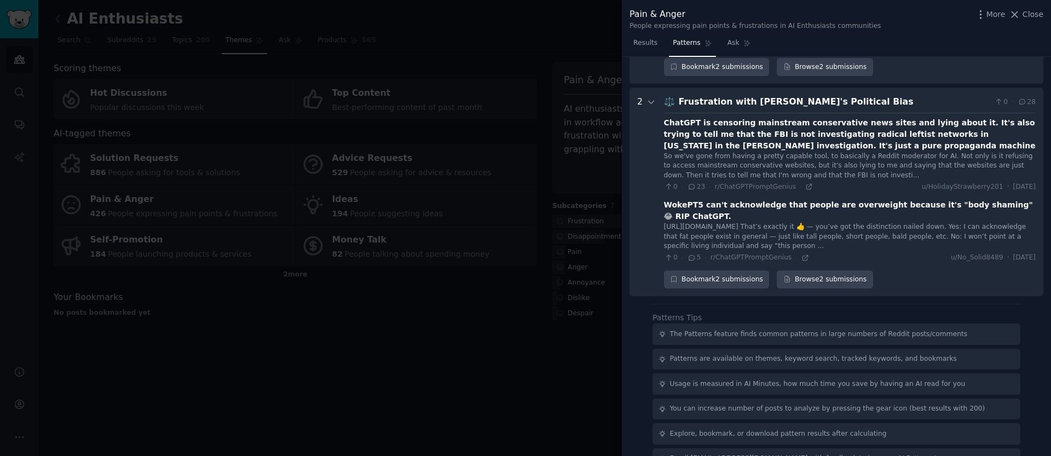
scroll to position [2241, 0]
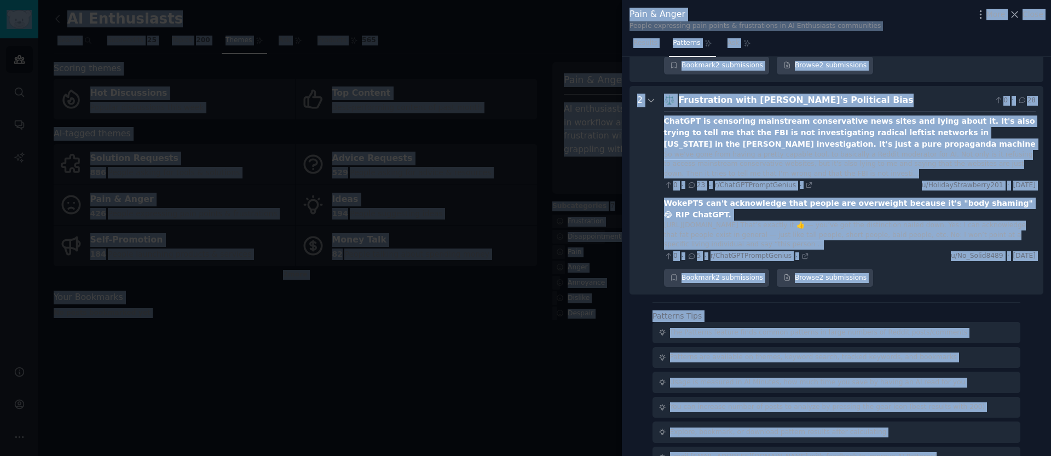
copy body "Audiences Search Conversations AI Reports Help Account More AI Enthusiasts Info…"
click at [621, 240] on div at bounding box center [525, 228] width 1051 height 456
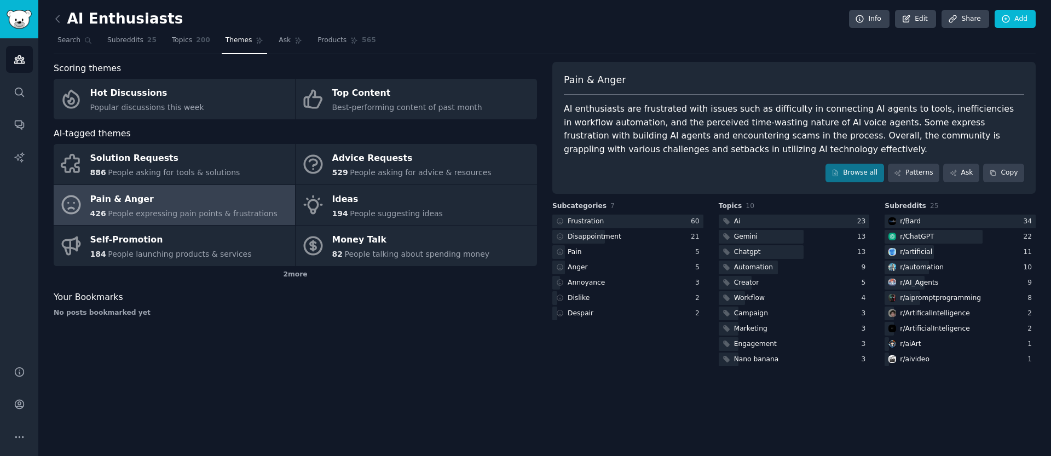
click at [535, 400] on div "AI Enthusiasts Info Edit Share Add Search Subreddits 25 Topics 200 Themes Ask P…" at bounding box center [544, 228] width 1013 height 456
click at [606, 408] on div "AI Enthusiasts Info Edit Share Add Search Subreddits 25 Topics 200 Themes Ask P…" at bounding box center [544, 228] width 1013 height 456
click at [59, 21] on icon at bounding box center [57, 18] width 11 height 11
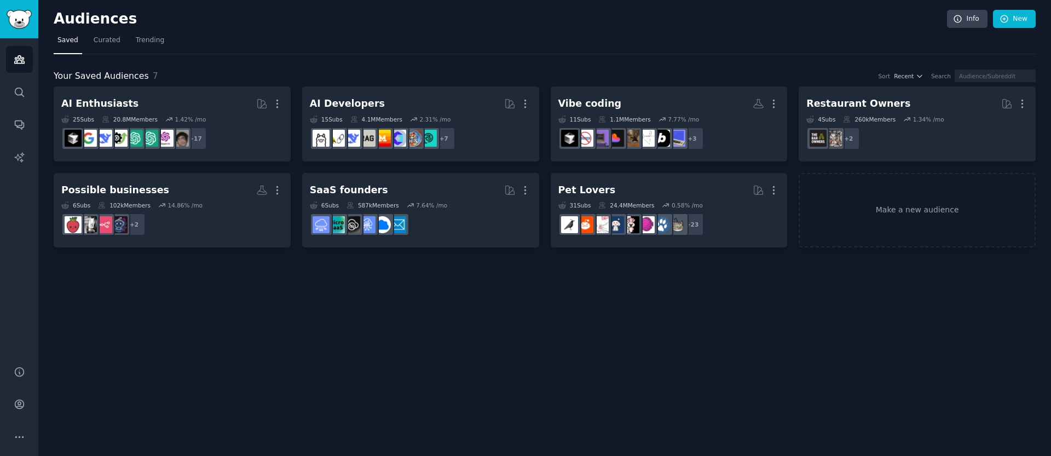
drag, startPoint x: 564, startPoint y: 310, endPoint x: 488, endPoint y: 284, distance: 80.5
click at [564, 310] on div "Audiences Info New Saved Curated Trending Your Saved Audiences 7 Sort Recent Se…" at bounding box center [544, 228] width 1013 height 456
click at [159, 41] on span "Trending" at bounding box center [150, 41] width 28 height 10
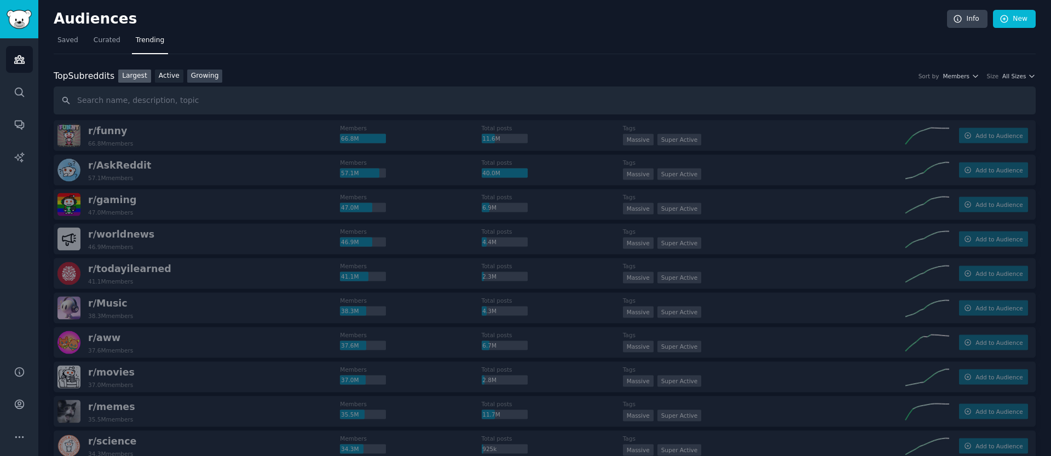
click at [212, 80] on link "Growing" at bounding box center [205, 77] width 36 height 14
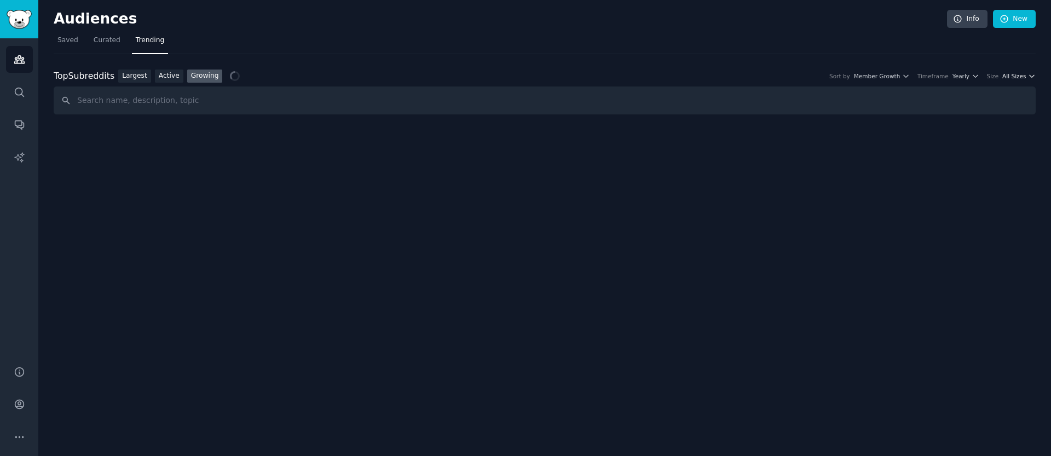
click at [1025, 74] on span "All Sizes" at bounding box center [1015, 76] width 24 height 8
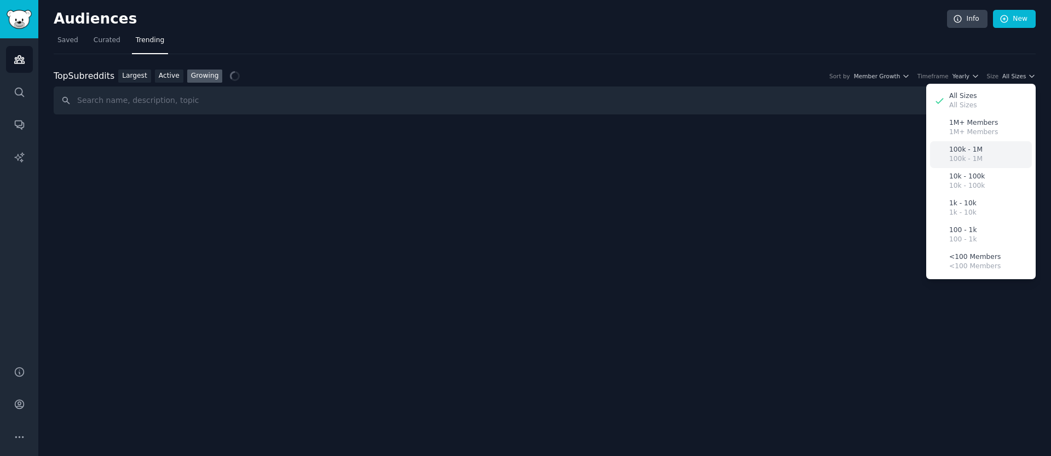
click at [986, 161] on div "100k - 1M 100k - 1M" at bounding box center [981, 154] width 102 height 27
